Goal: Communication & Community: Connect with others

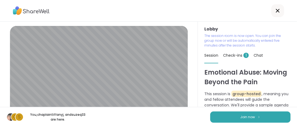
scroll to position [36, 0]
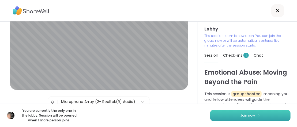
click at [247, 114] on span "Join now" at bounding box center [247, 115] width 15 height 5
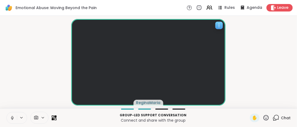
click at [178, 87] on div at bounding box center [148, 62] width 154 height 87
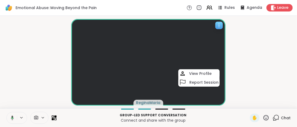
click at [168, 99] on div at bounding box center [148, 62] width 154 height 87
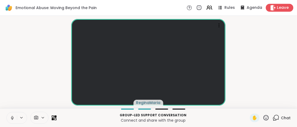
click at [280, 7] on span "Leave" at bounding box center [283, 8] width 12 height 6
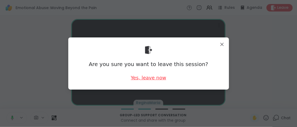
click at [144, 77] on div "Yes, leave now" at bounding box center [148, 77] width 35 height 7
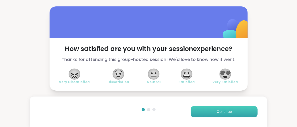
click at [201, 111] on button "Continue" at bounding box center [224, 111] width 67 height 11
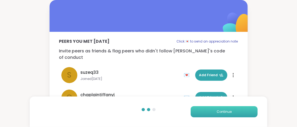
click at [201, 111] on button "Continue" at bounding box center [224, 111] width 67 height 11
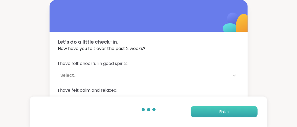
click at [201, 111] on button "Finish" at bounding box center [224, 111] width 67 height 11
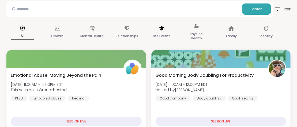
scroll to position [85, 0]
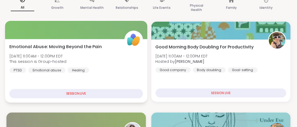
click at [72, 46] on span "Emotional Abuse: Moving Beyond the Pain" at bounding box center [55, 46] width 92 height 6
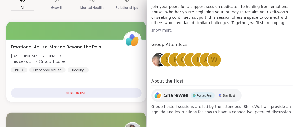
scroll to position [167, 0]
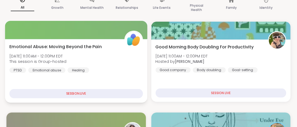
click at [71, 94] on div "SESSION LIVE" at bounding box center [75, 93] width 133 height 9
click at [88, 46] on span "Emotional Abuse: Moving Beyond the Pain" at bounding box center [55, 46] width 92 height 6
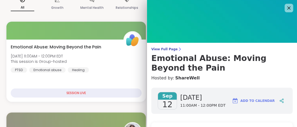
scroll to position [68, 0]
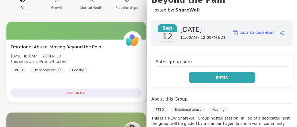
click at [222, 78] on span "Enter" at bounding box center [222, 77] width 12 height 5
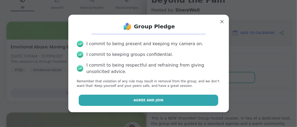
click at [171, 100] on button "Agree and Join" at bounding box center [148, 100] width 139 height 11
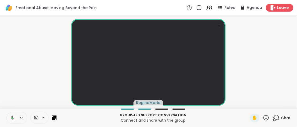
click at [279, 8] on span "Leave" at bounding box center [283, 8] width 12 height 6
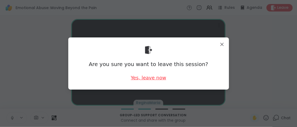
click at [156, 78] on div "Yes, leave now" at bounding box center [148, 77] width 35 height 7
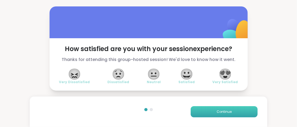
click at [207, 110] on button "Continue" at bounding box center [224, 111] width 67 height 11
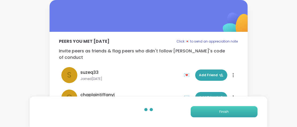
click at [206, 110] on button "Finish" at bounding box center [224, 111] width 67 height 11
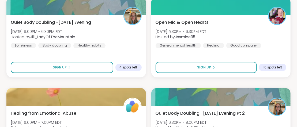
scroll to position [713, 0]
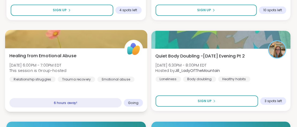
click at [48, 55] on span "Healing from Emotional Abuse" at bounding box center [42, 55] width 67 height 6
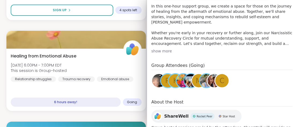
scroll to position [191, 0]
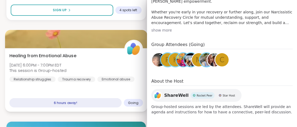
click at [98, 63] on div "Healing from Emotional Abuse Fri, Sep 12 | 6:00PM - 7:00PM EDT This session is …" at bounding box center [75, 66] width 133 height 29
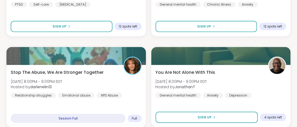
scroll to position [913, 0]
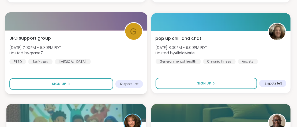
click at [47, 37] on span "BPD support group" at bounding box center [29, 38] width 41 height 6
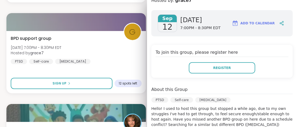
scroll to position [136, 0]
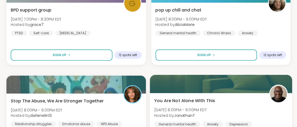
scroll to position [970, 0]
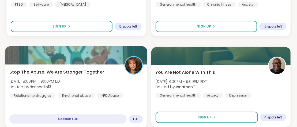
click at [84, 70] on span "Stop The Abuse, We Are Stronger Together" at bounding box center [56, 72] width 95 height 6
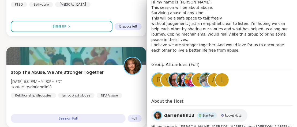
scroll to position [137, 0]
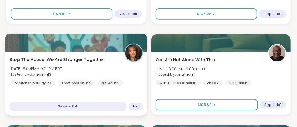
scroll to position [1011, 0]
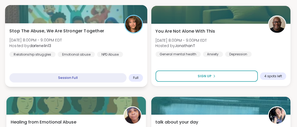
click at [81, 29] on span "Stop The Abuse, We Are Stronger Together" at bounding box center [56, 31] width 95 height 6
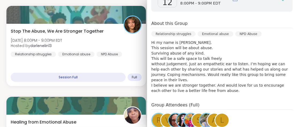
scroll to position [168, 0]
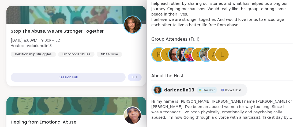
click at [175, 87] on span "darlenelin13" at bounding box center [179, 90] width 30 height 6
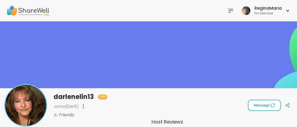
click at [262, 104] on span "Message" at bounding box center [264, 105] width 21 height 5
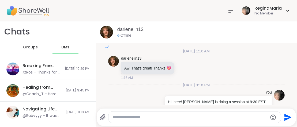
scroll to position [912, 0]
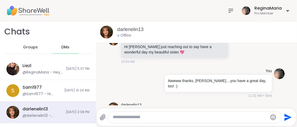
click at [117, 117] on textarea "Type your message" at bounding box center [190, 118] width 155 height 6
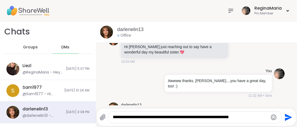
type textarea "**********"
click at [285, 117] on icon "Send" at bounding box center [288, 117] width 7 height 7
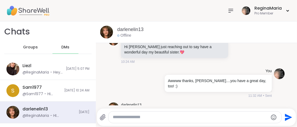
scroll to position [951, 0]
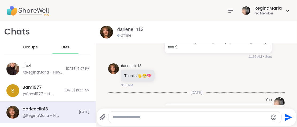
click at [230, 9] on icon at bounding box center [231, 10] width 4 height 3
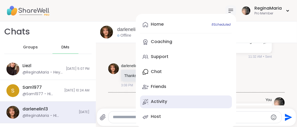
scroll to position [0, 0]
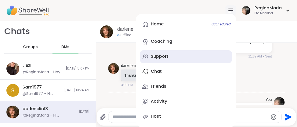
click at [151, 58] on div "Support" at bounding box center [160, 57] width 18 height 6
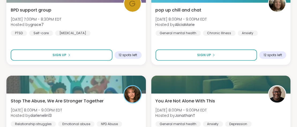
scroll to position [970, 0]
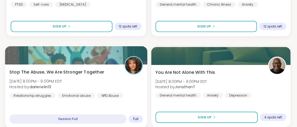
click at [86, 71] on span "Stop The Abuse, We Are Stronger Together" at bounding box center [56, 72] width 95 height 6
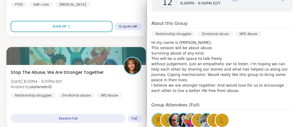
scroll to position [136, 0]
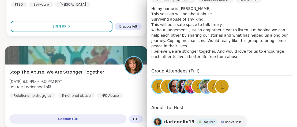
click at [105, 106] on div "Stop The Abuse, We Are Stronger Together Fri, Sep 12 | 8:00PM - 9:00PM EDT Host…" at bounding box center [76, 97] width 142 height 64
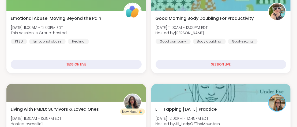
scroll to position [0, 0]
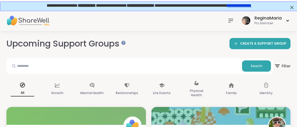
click at [230, 18] on icon at bounding box center [231, 20] width 6 height 6
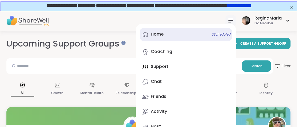
click at [217, 34] on span "8 Scheduled" at bounding box center [220, 34] width 19 height 4
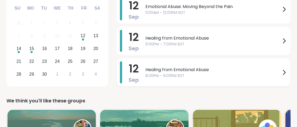
scroll to position [57, 0]
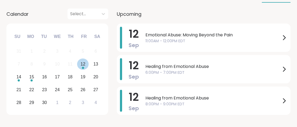
click at [84, 63] on div "12" at bounding box center [83, 63] width 5 height 7
click at [17, 78] on div "14" at bounding box center [18, 76] width 5 height 7
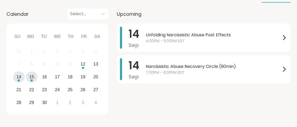
click at [33, 78] on div "15" at bounding box center [31, 76] width 5 height 7
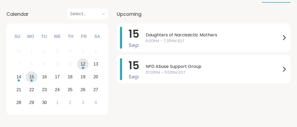
click at [82, 64] on div "12" at bounding box center [83, 63] width 5 height 7
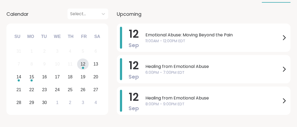
scroll to position [0, 0]
